Goal: Task Accomplishment & Management: Manage account settings

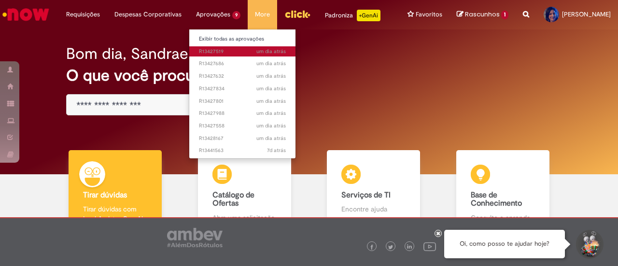
click at [216, 48] on span "um dia atrás um dia atrás R13427519" at bounding box center [242, 52] width 87 height 8
click at [222, 54] on span "um dia atrás um dia atrás R13427519" at bounding box center [242, 52] width 87 height 8
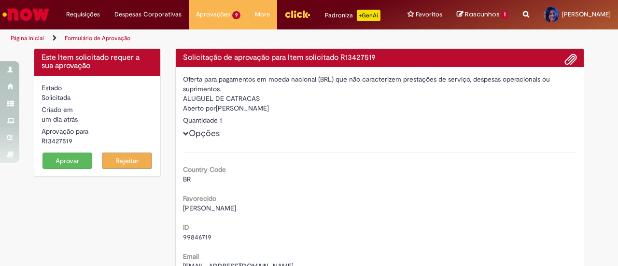
click at [51, 166] on button "Aprovar" at bounding box center [67, 161] width 50 height 16
click at [55, 161] on button "Aprovar" at bounding box center [67, 161] width 50 height 16
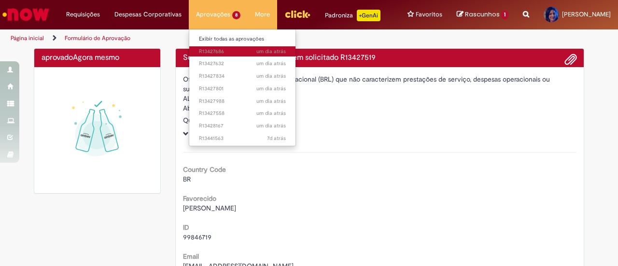
click at [225, 51] on span "um dia atrás um dia atrás R13427686" at bounding box center [242, 52] width 87 height 8
click at [204, 55] on span "um dia atrás um dia atrás R13427686" at bounding box center [242, 52] width 87 height 8
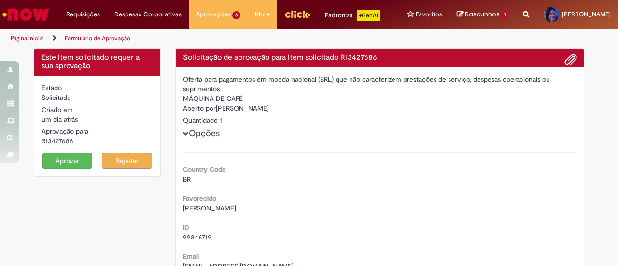
click at [67, 161] on button "Aprovar" at bounding box center [67, 161] width 50 height 16
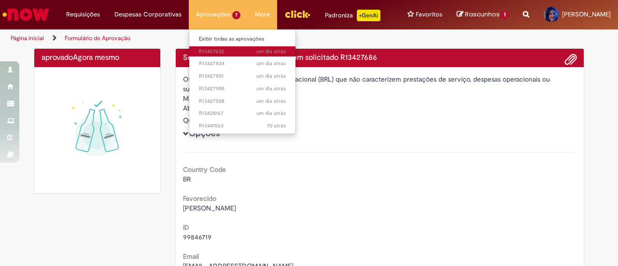
click at [217, 53] on span "um dia atrás um dia atrás R13427632" at bounding box center [242, 52] width 87 height 8
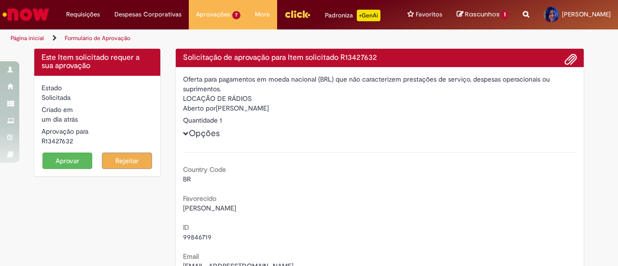
click at [70, 165] on button "Aprovar" at bounding box center [67, 161] width 50 height 16
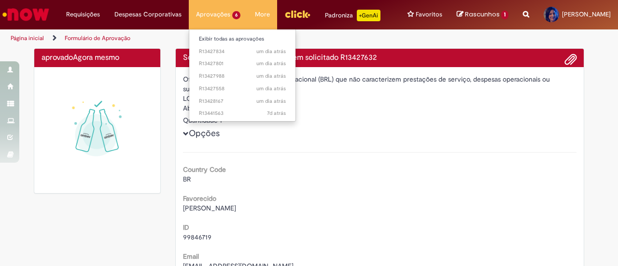
click at [226, 16] on li "Aprovações 6 Exibir todas as aprovações um dia atrás um dia atrás R13427834 um …" at bounding box center [218, 14] width 59 height 29
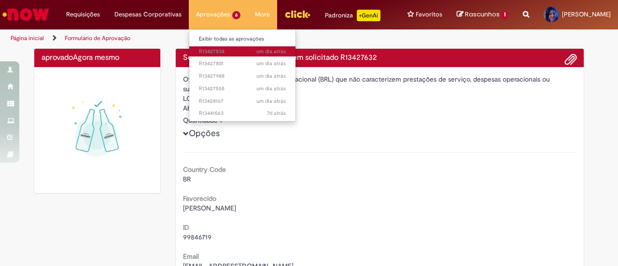
click at [221, 52] on span "um dia atrás um dia atrás R13427834" at bounding box center [242, 52] width 87 height 8
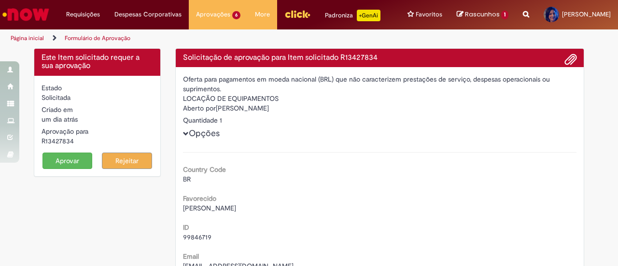
click at [70, 164] on button "Aprovar" at bounding box center [67, 161] width 50 height 16
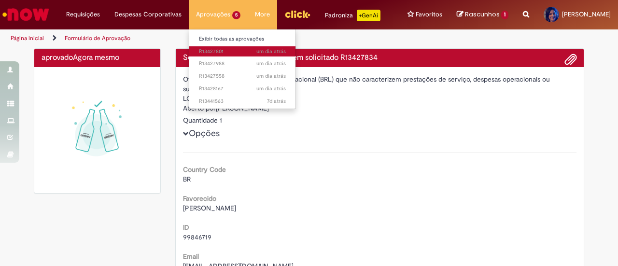
click at [214, 50] on span "um dia atrás um dia atrás R13427801" at bounding box center [242, 52] width 87 height 8
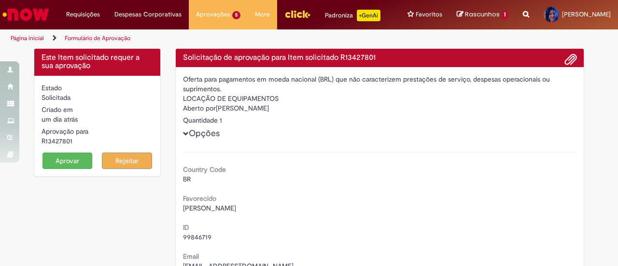
click at [49, 168] on button "Aprovar" at bounding box center [67, 161] width 50 height 16
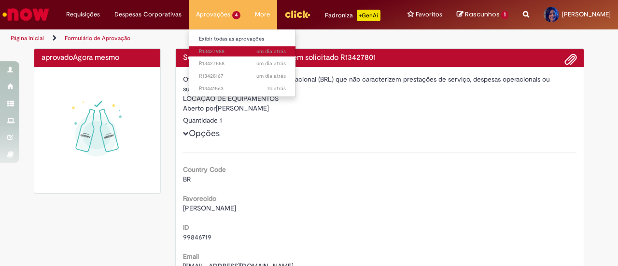
click at [209, 49] on span "um dia atrás um dia atrás R13427988" at bounding box center [242, 52] width 87 height 8
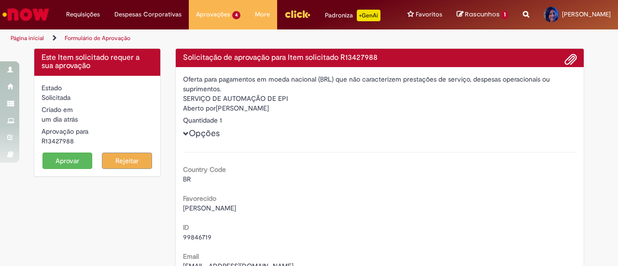
click at [62, 160] on button "Aprovar" at bounding box center [67, 161] width 50 height 16
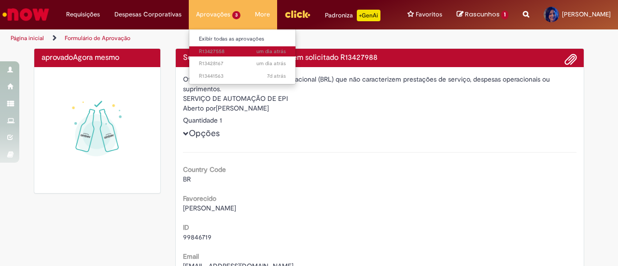
click at [211, 51] on span "um dia atrás um dia atrás R13427558" at bounding box center [242, 52] width 87 height 8
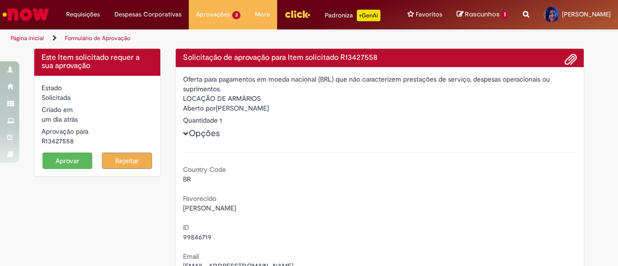
click at [65, 158] on button "Aprovar" at bounding box center [67, 161] width 50 height 16
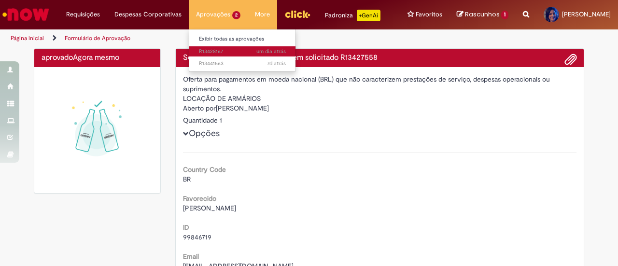
click at [216, 50] on span "um dia atrás um dia atrás R13428167" at bounding box center [242, 52] width 87 height 8
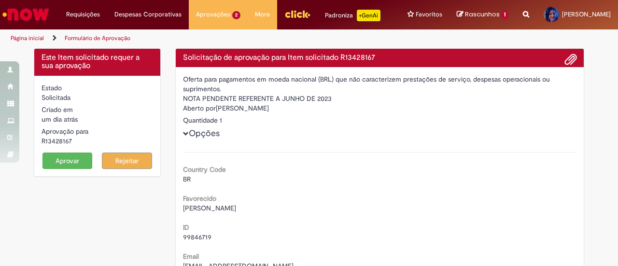
click at [63, 167] on button "Aprovar" at bounding box center [67, 161] width 50 height 16
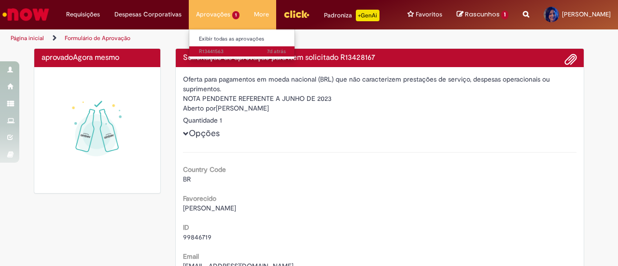
click at [209, 53] on span "7d atrás 7 dias atrás R13441563" at bounding box center [242, 52] width 87 height 8
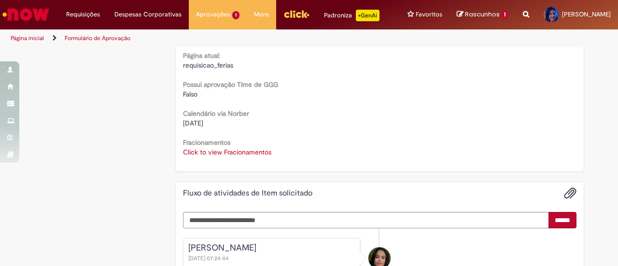
scroll to position [324, 0]
